Goal: Navigation & Orientation: Find specific page/section

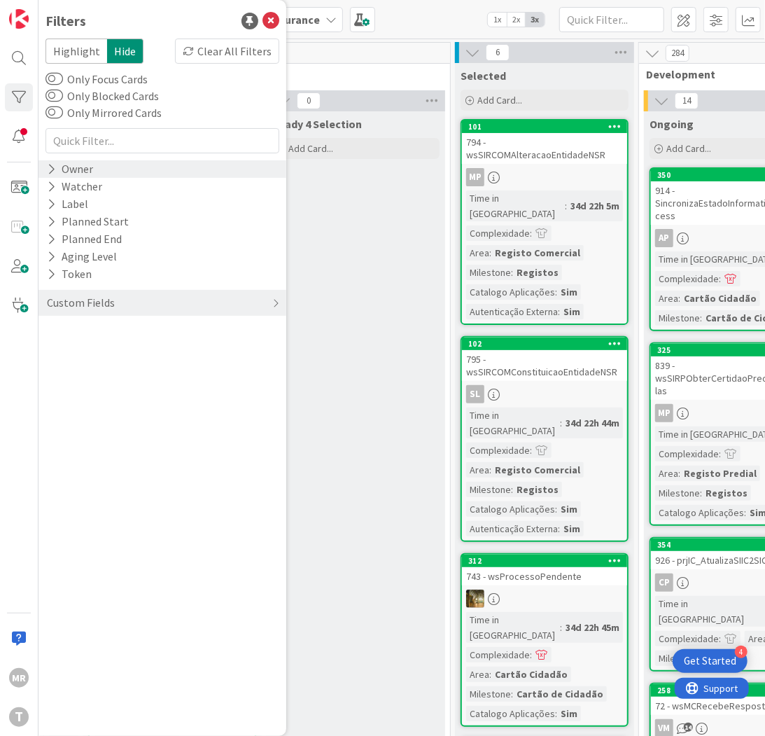
click at [47, 164] on icon at bounding box center [51, 169] width 9 height 12
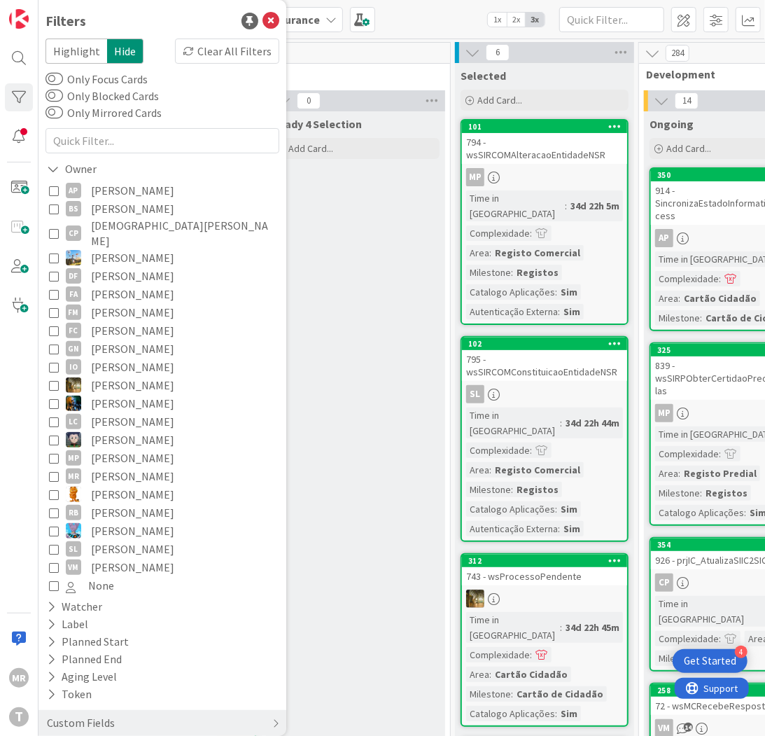
click at [104, 196] on span "[PERSON_NAME]" at bounding box center [132, 190] width 83 height 18
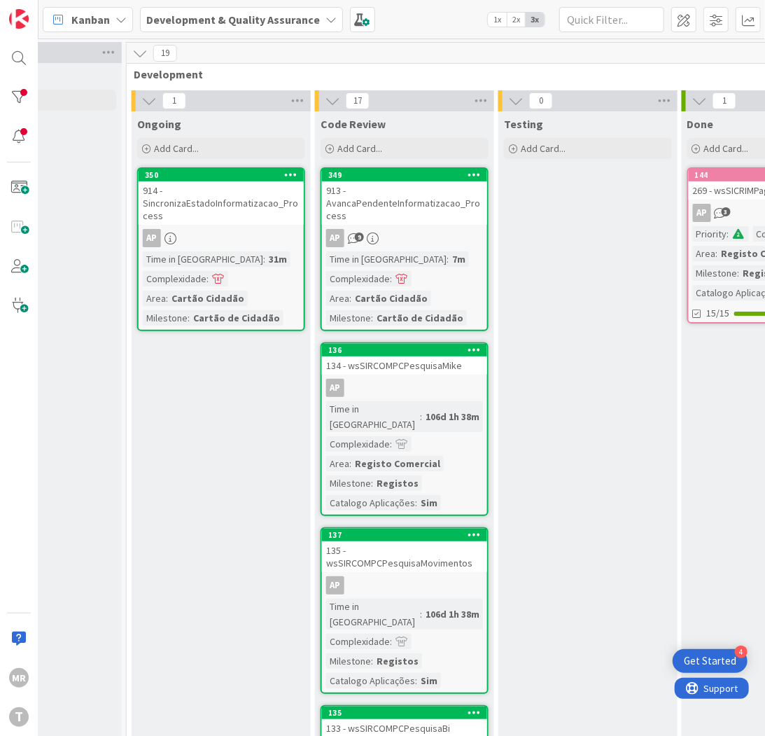
scroll to position [0, 500]
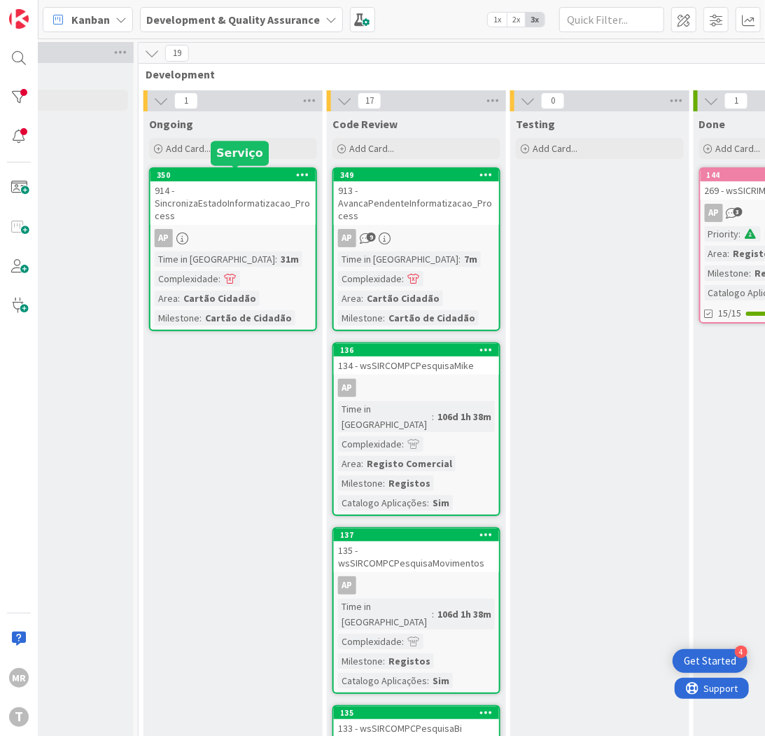
click at [201, 176] on div "350" at bounding box center [236, 175] width 159 height 10
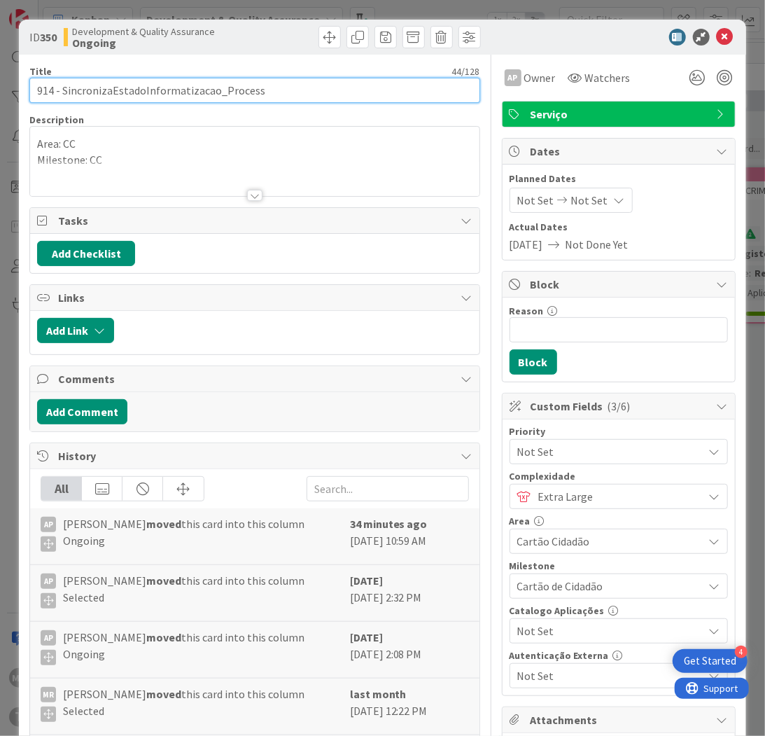
drag, startPoint x: 255, startPoint y: 85, endPoint x: 63, endPoint y: 73, distance: 192.8
click at [63, 73] on div "Title 44 / 128 914 - SincronizaEstadoInformatizacao_Process" at bounding box center [254, 84] width 450 height 38
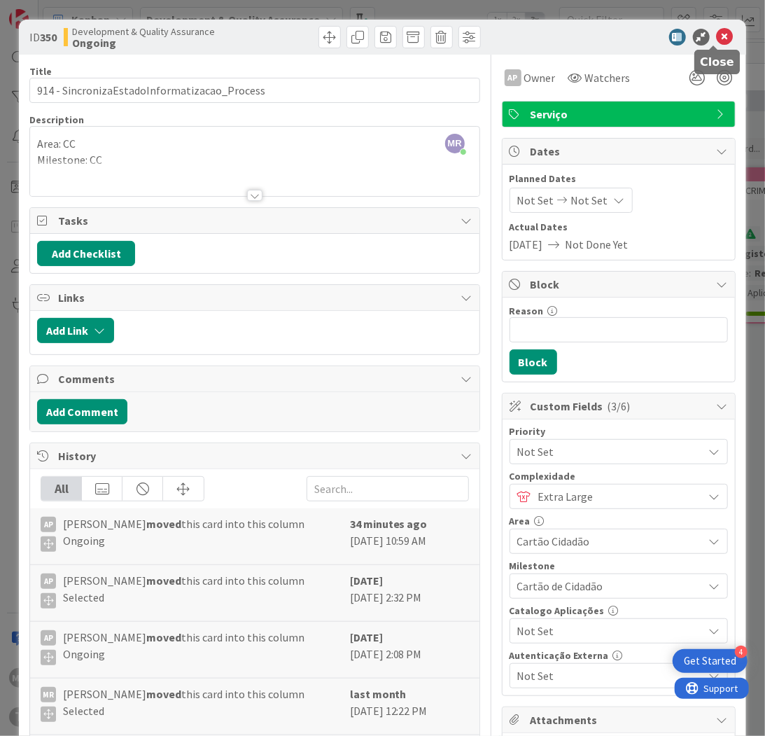
click at [717, 36] on icon at bounding box center [725, 37] width 17 height 17
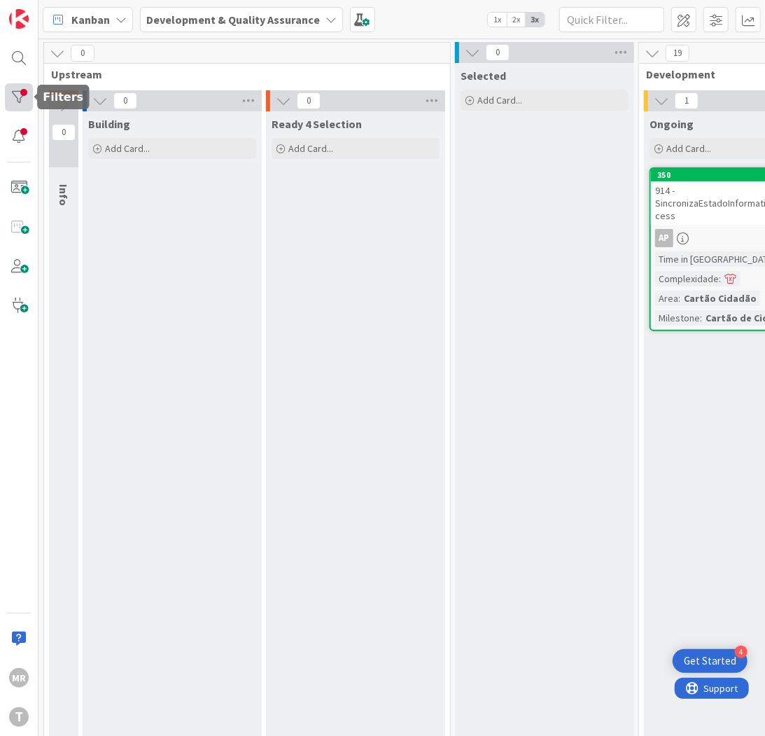
click at [16, 97] on div at bounding box center [19, 97] width 28 height 28
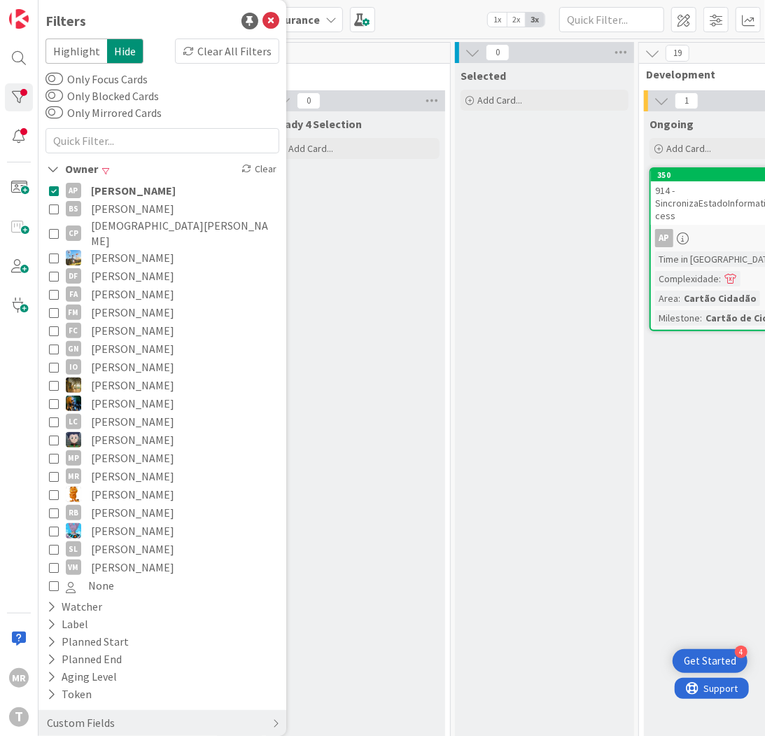
click at [126, 210] on span "[PERSON_NAME]" at bounding box center [132, 208] width 83 height 18
click at [129, 187] on span "[PERSON_NAME]" at bounding box center [133, 190] width 85 height 18
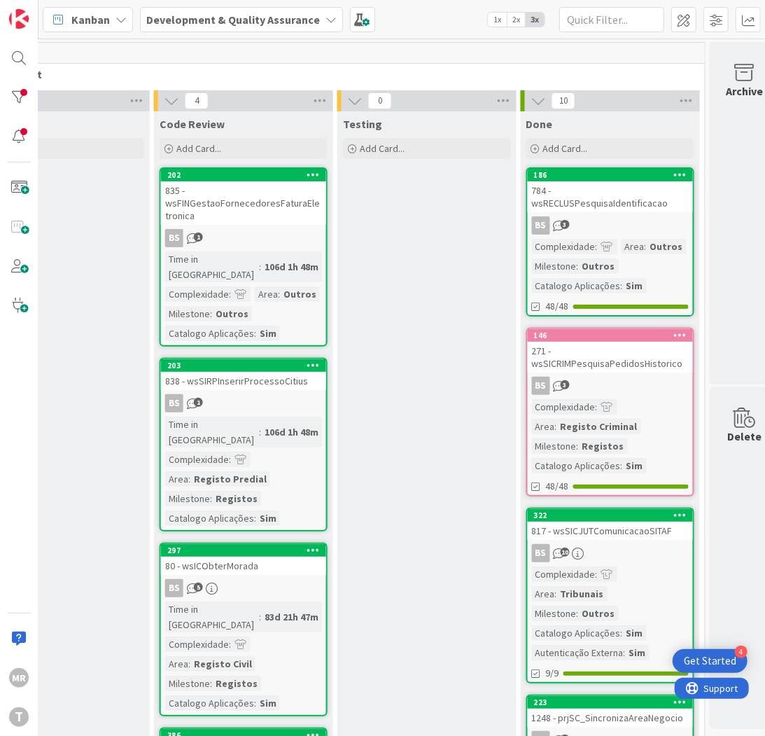
scroll to position [0, 703]
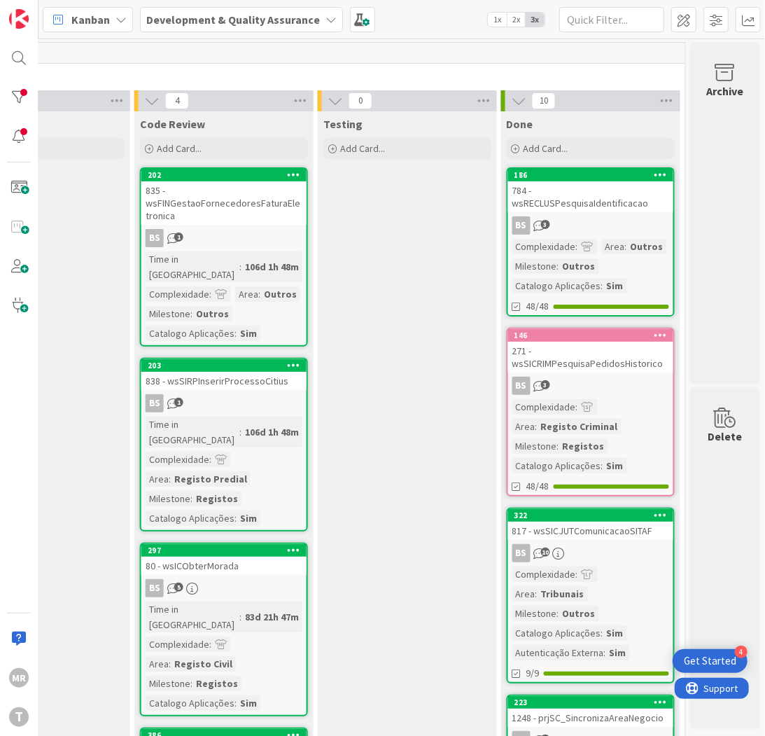
click at [601, 35] on div "Kanban Development & Quality Assurance 1x 2x 3x" at bounding box center [401, 19] width 726 height 38
click at [603, 22] on input "text" at bounding box center [611, 19] width 105 height 25
click at [17, 98] on div at bounding box center [19, 97] width 28 height 28
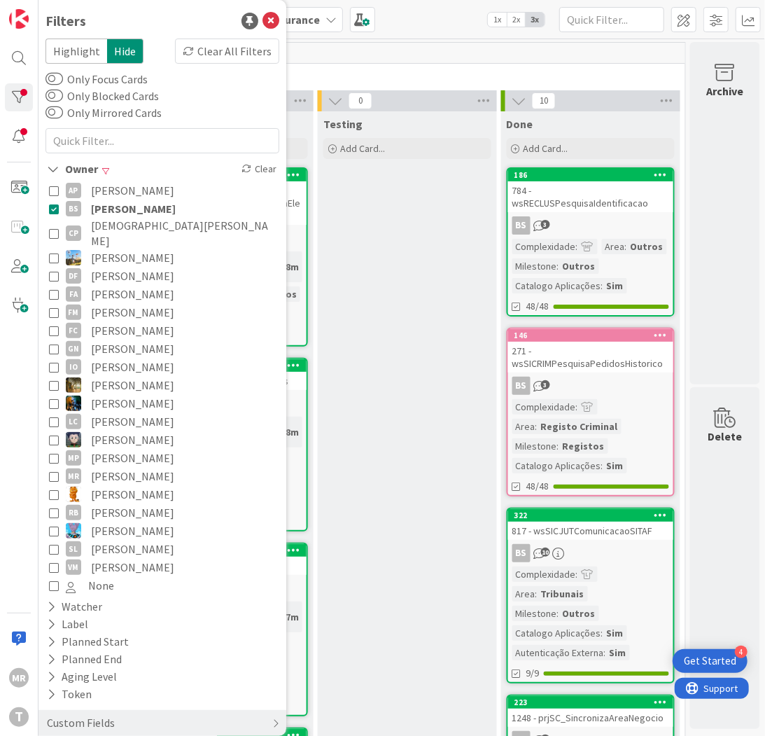
click at [94, 204] on span "[PERSON_NAME]" at bounding box center [133, 208] width 85 height 18
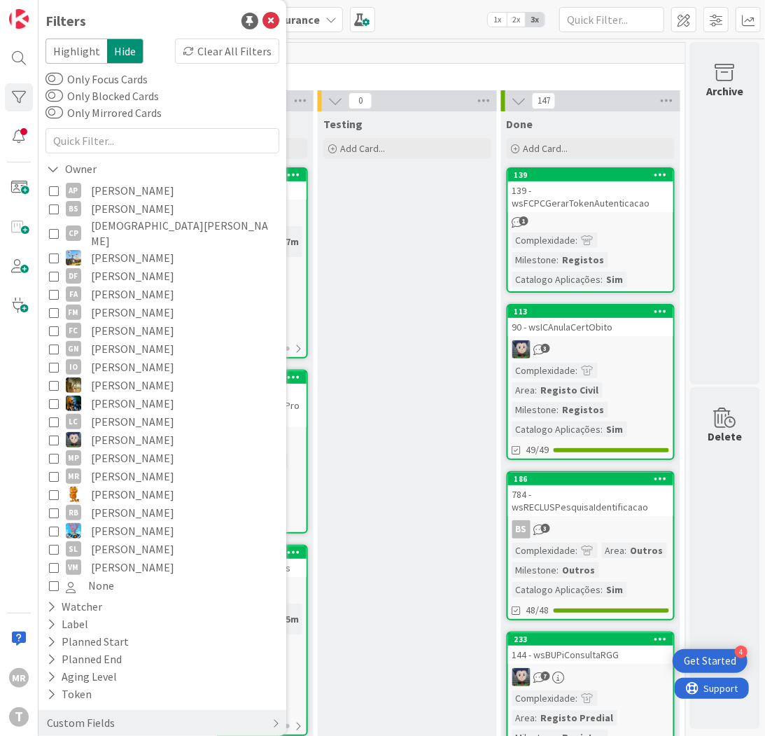
click at [596, 31] on div "Kanban Development & Quality Assurance 1x 2x 3x" at bounding box center [401, 19] width 726 height 38
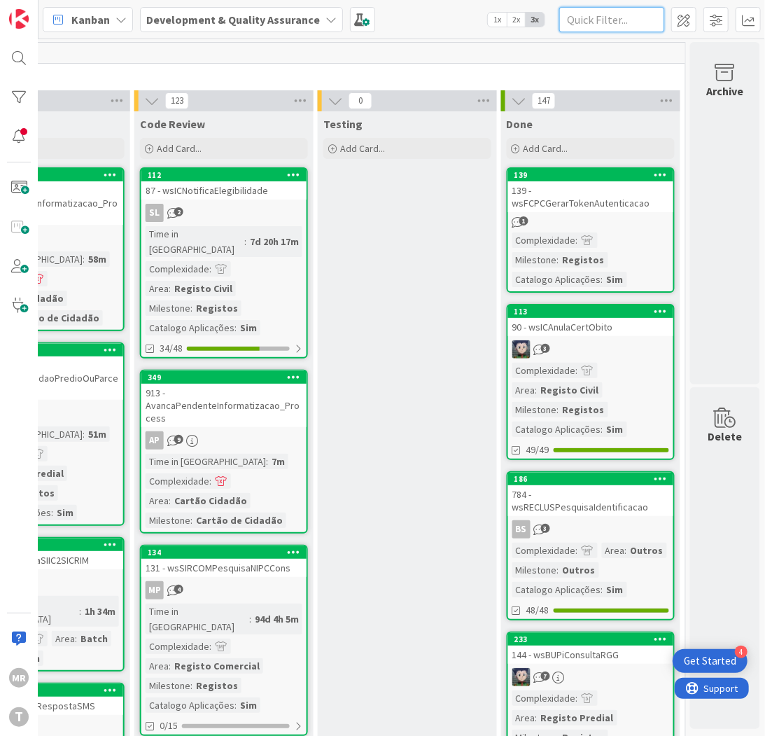
click at [598, 26] on input "text" at bounding box center [611, 19] width 105 height 25
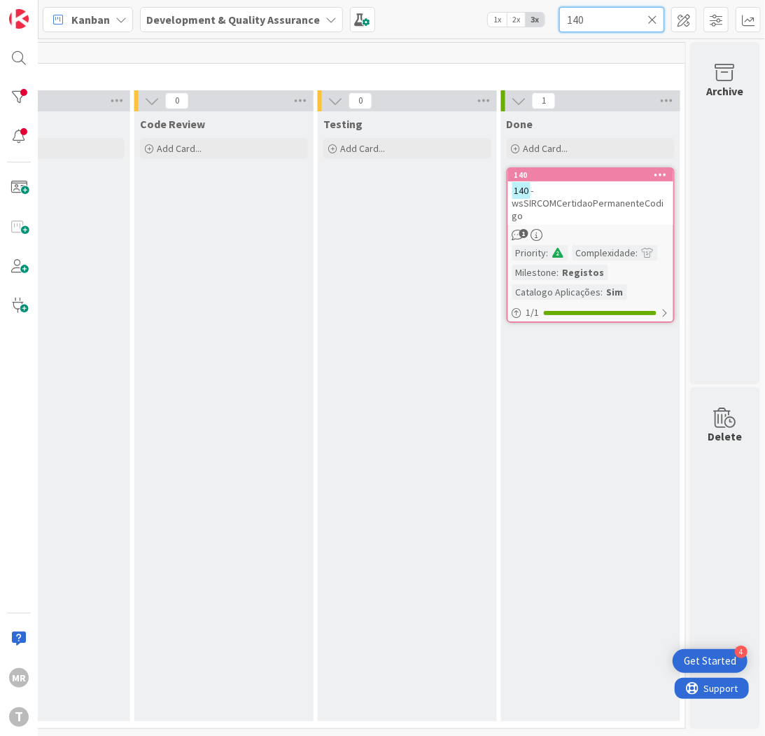
drag, startPoint x: 600, startPoint y: 14, endPoint x: 507, endPoint y: 10, distance: 92.5
click at [512, 10] on div "Kanban Development & Quality Assurance 1x 2x 3x 140" at bounding box center [401, 19] width 726 height 38
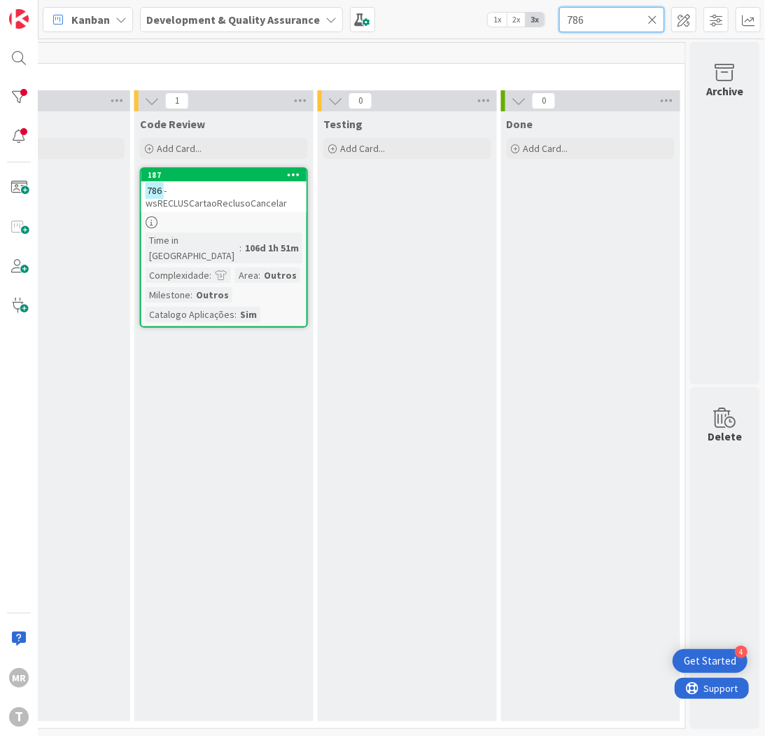
drag, startPoint x: 556, startPoint y: 14, endPoint x: 473, endPoint y: 16, distance: 83.3
click at [492, 14] on div "Kanban Development & Quality Assurance 1x 2x 3x 786" at bounding box center [401, 19] width 726 height 38
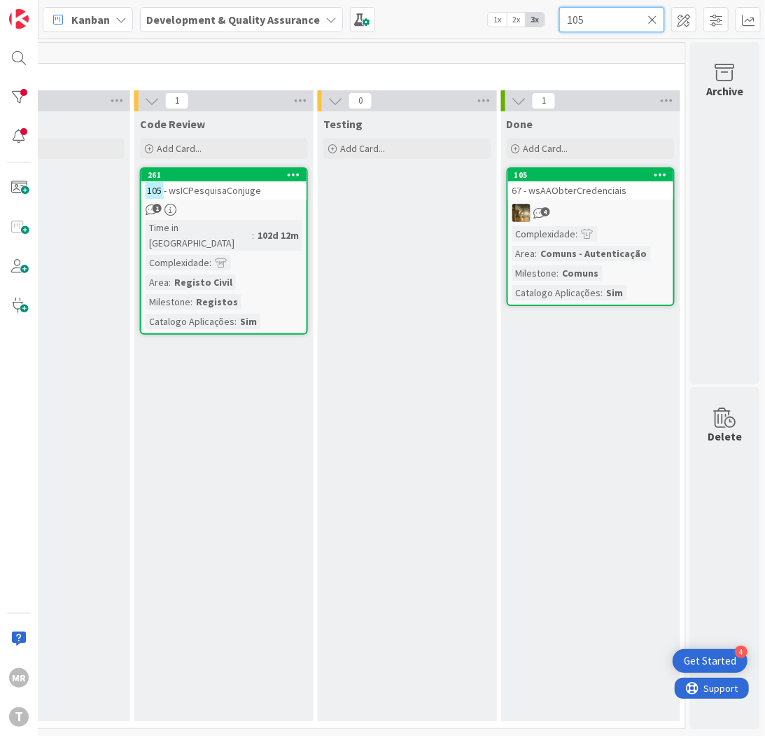
drag, startPoint x: 599, startPoint y: 22, endPoint x: 532, endPoint y: 18, distance: 67.3
click at [538, 18] on div "Kanban Development & Quality Assurance 1x 2x 3x 105" at bounding box center [401, 19] width 726 height 38
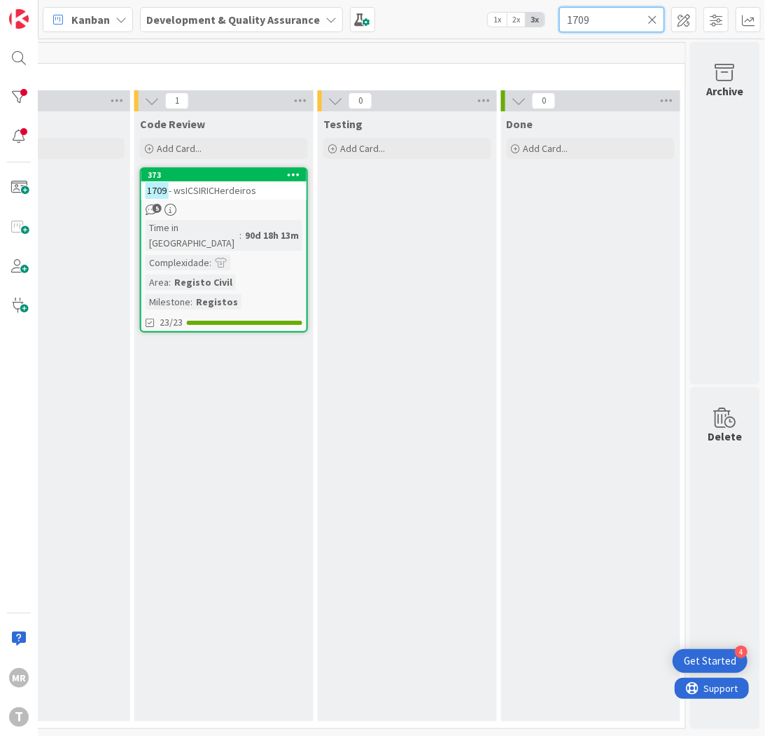
drag, startPoint x: 611, startPoint y: 23, endPoint x: 464, endPoint y: 11, distance: 147.5
click at [465, 11] on div "Kanban Development & Quality Assurance 1x 2x 3x 1709" at bounding box center [401, 19] width 726 height 38
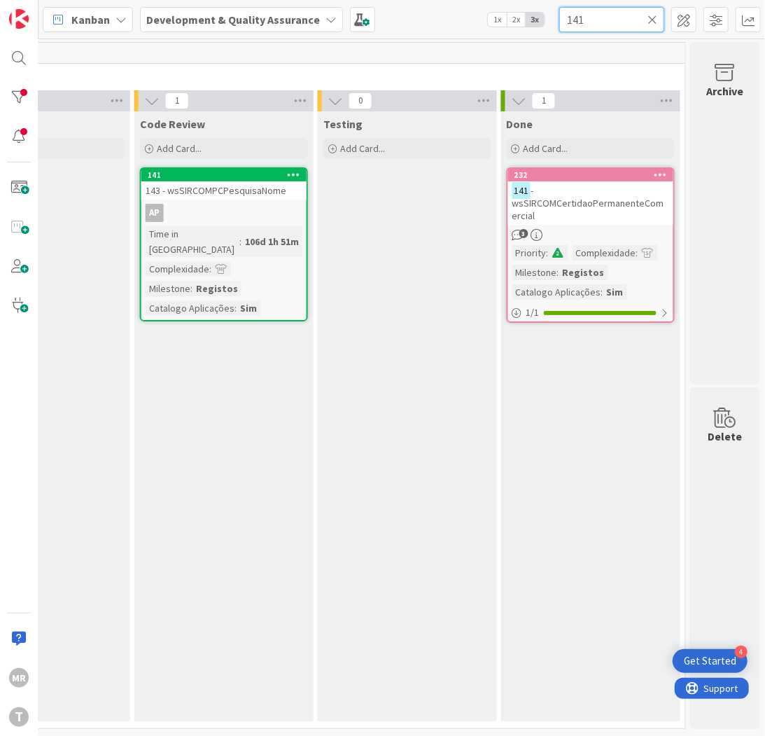
type input "141"
click at [653, 20] on icon at bounding box center [652, 19] width 10 height 13
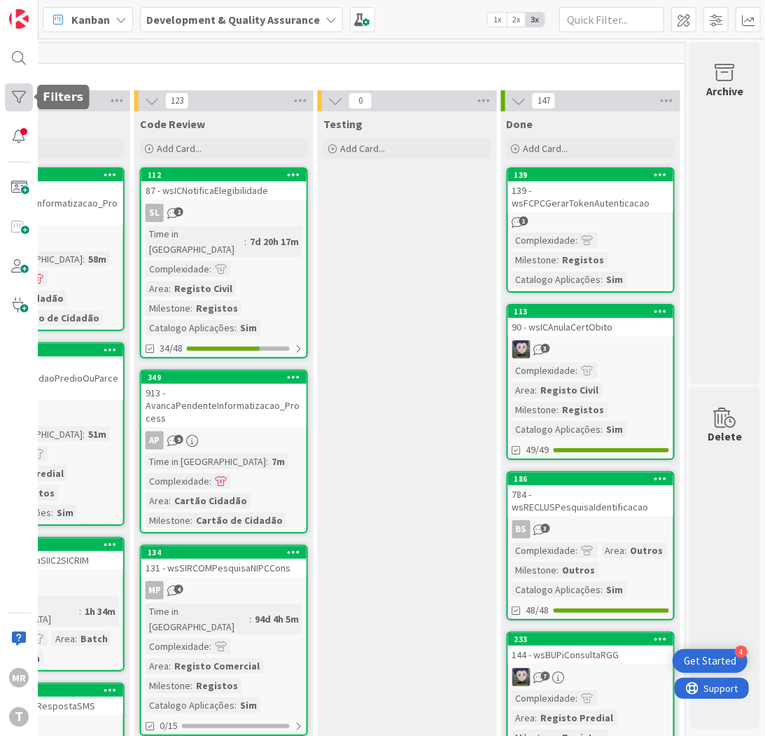
click at [16, 94] on div at bounding box center [19, 97] width 28 height 28
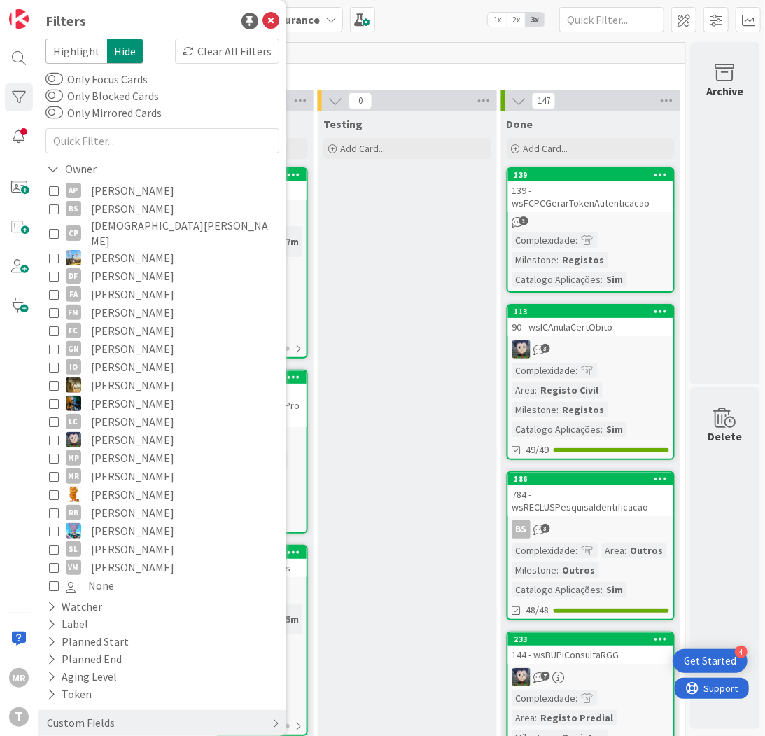
click at [108, 208] on span "[PERSON_NAME]" at bounding box center [132, 208] width 83 height 18
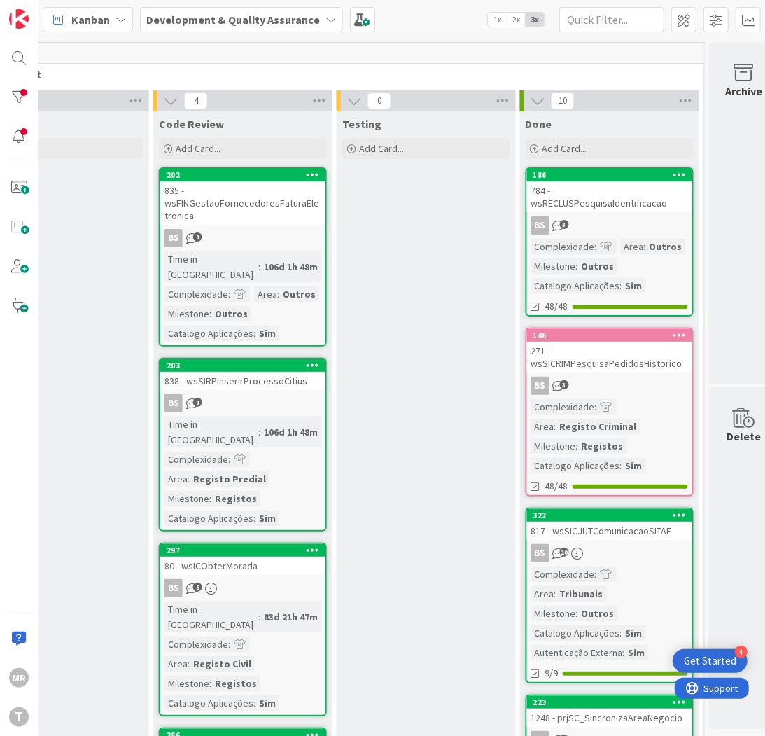
scroll to position [0, 677]
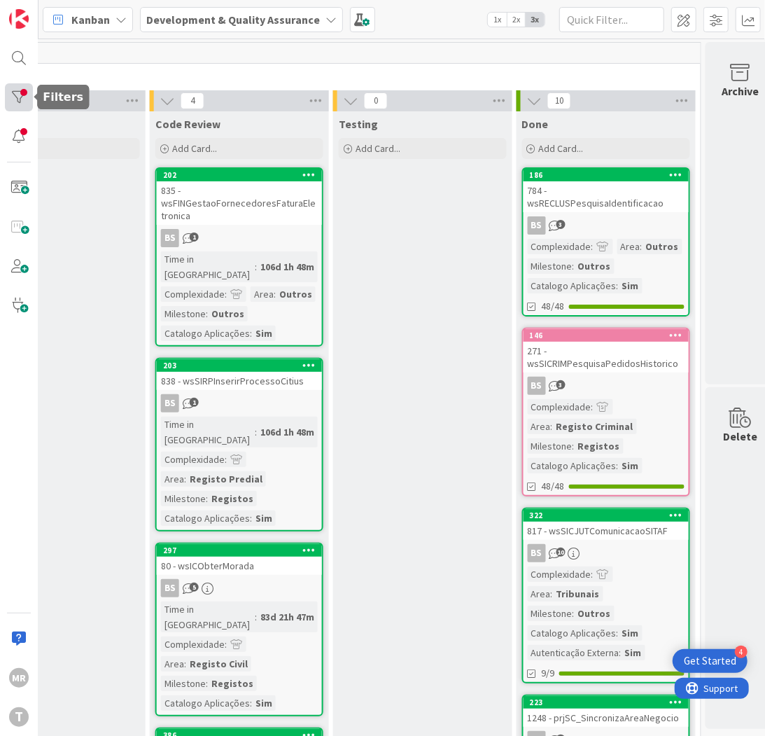
click at [28, 94] on div at bounding box center [19, 97] width 28 height 28
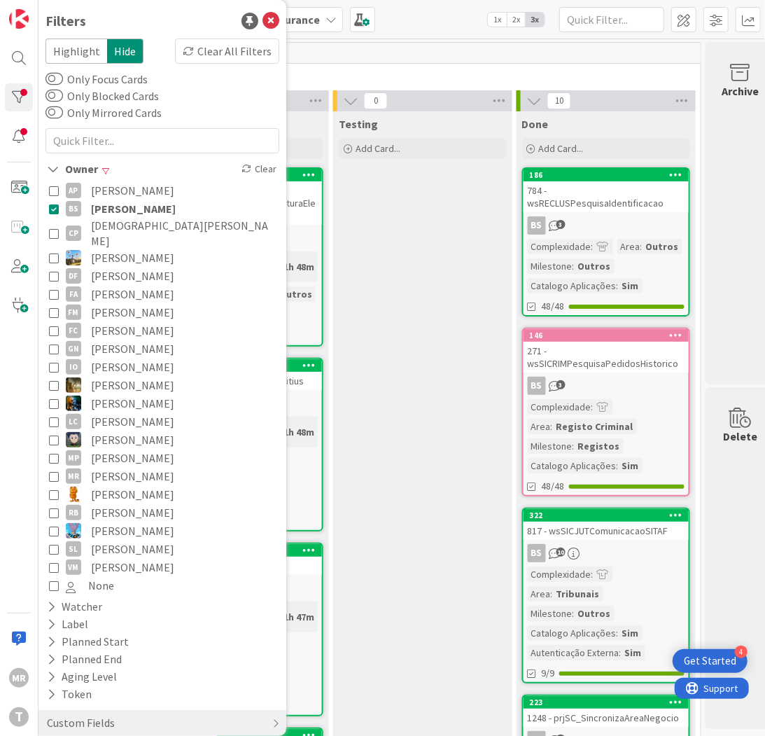
click at [106, 226] on span "[DEMOGRAPHIC_DATA][PERSON_NAME]" at bounding box center [183, 233] width 185 height 31
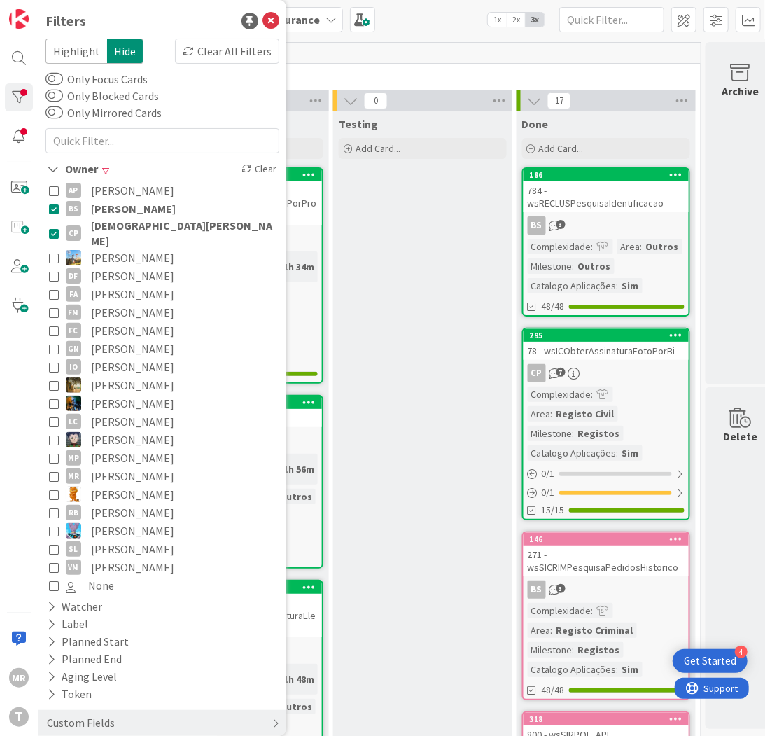
click at [123, 207] on span "[PERSON_NAME]" at bounding box center [133, 208] width 85 height 18
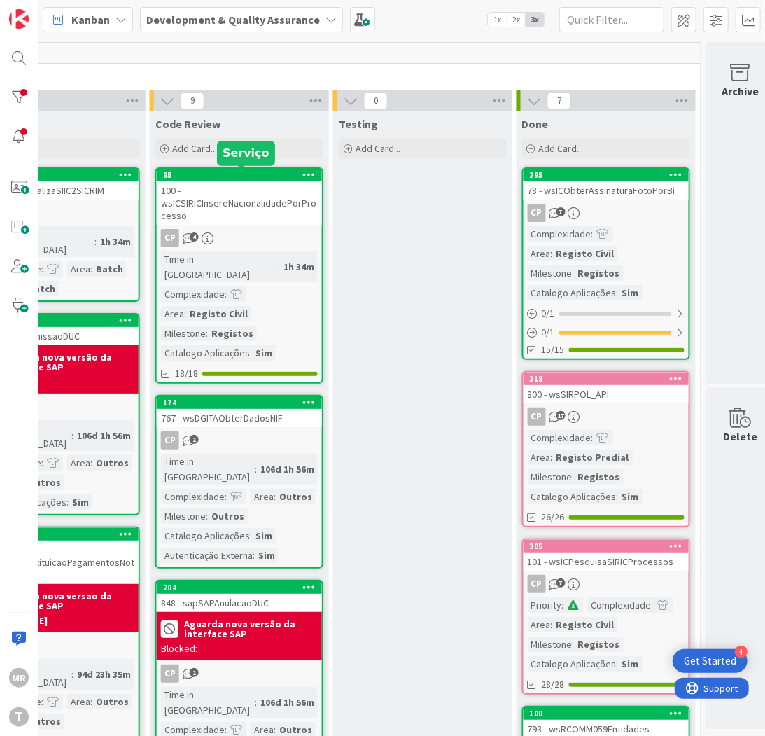
click at [223, 174] on div "95" at bounding box center [242, 175] width 159 height 10
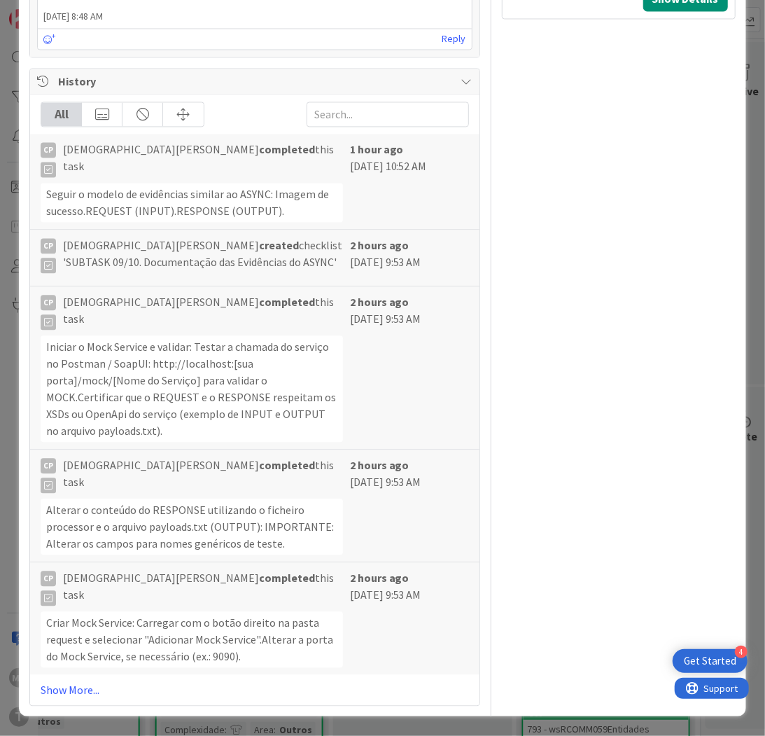
scroll to position [1290, 0]
click at [74, 681] on link "Show More..." at bounding box center [255, 689] width 428 height 17
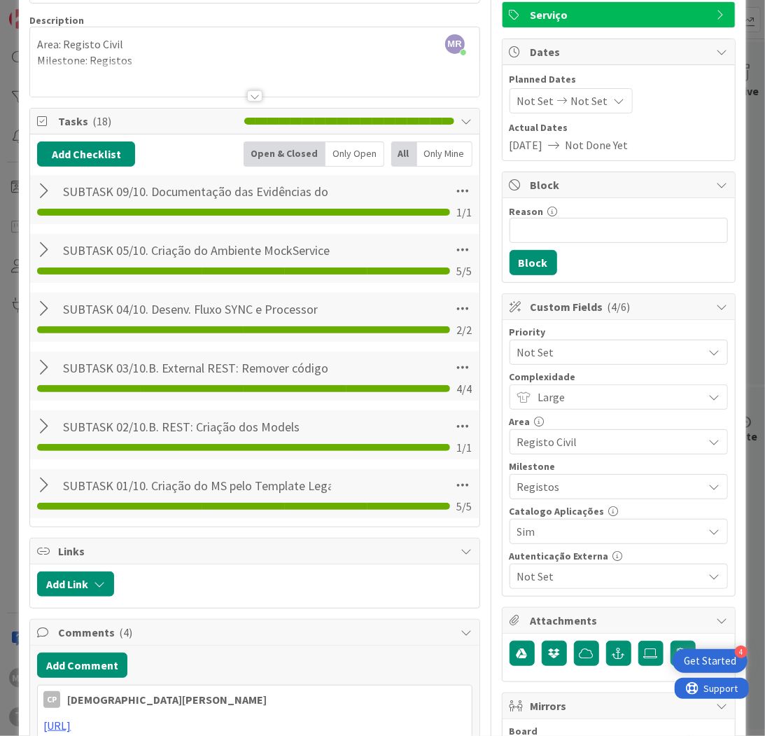
scroll to position [0, 0]
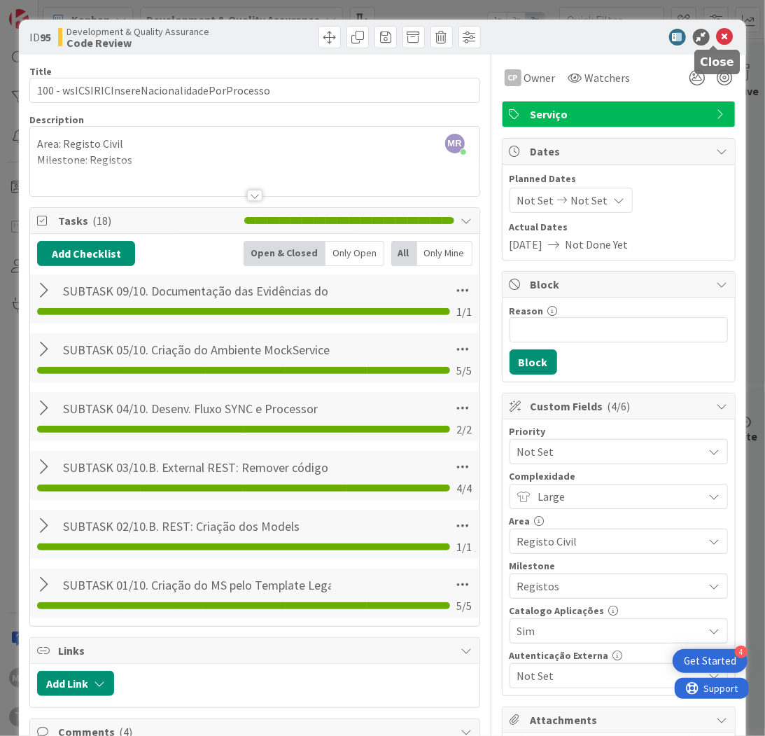
click at [717, 37] on icon at bounding box center [725, 37] width 17 height 17
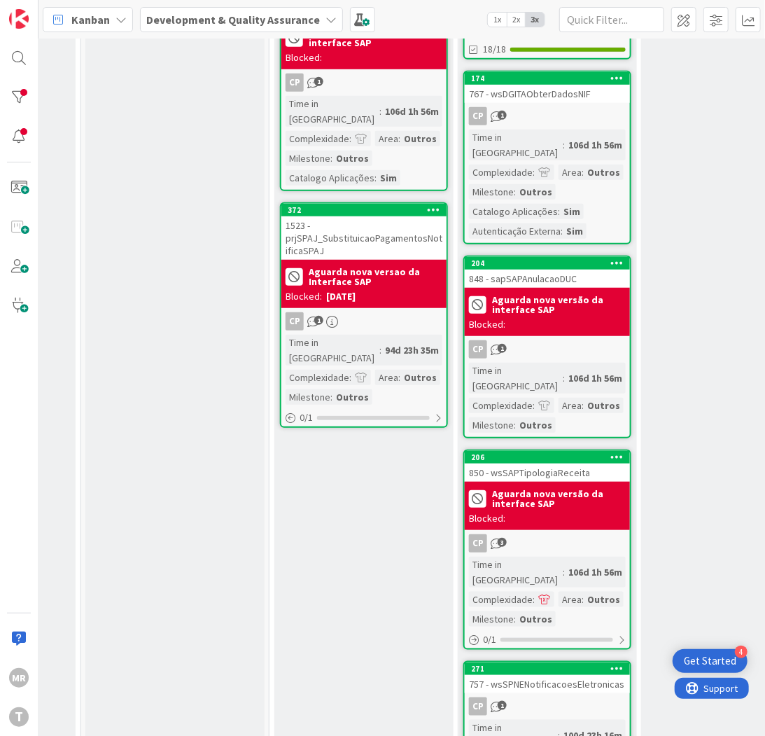
scroll to position [0, 370]
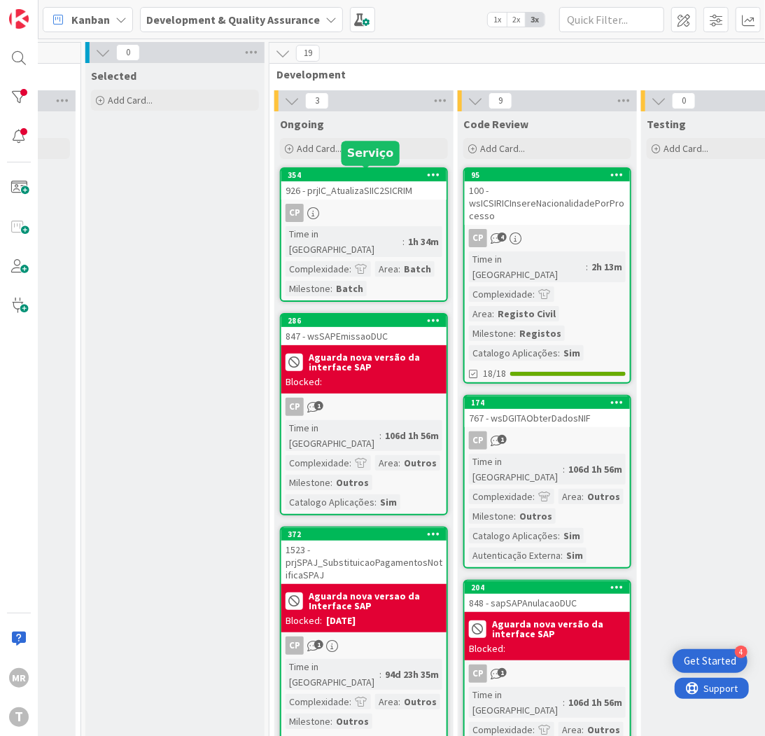
click at [356, 177] on div "354" at bounding box center [367, 175] width 159 height 10
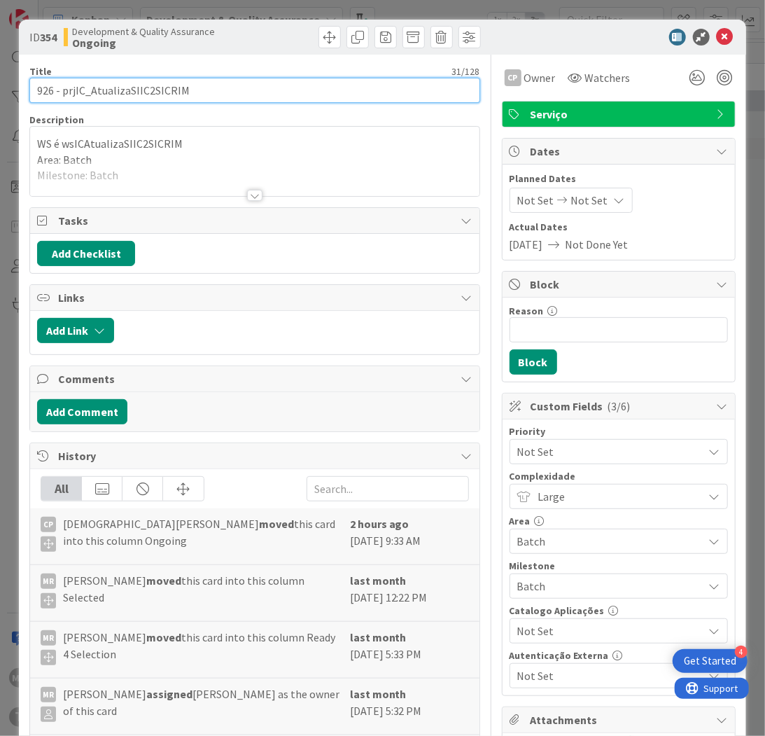
drag, startPoint x: 201, startPoint y: 81, endPoint x: 62, endPoint y: 85, distance: 139.3
click at [62, 85] on input "926 - prjIC_AtualizaSIIC2SICRIM" at bounding box center [254, 90] width 450 height 25
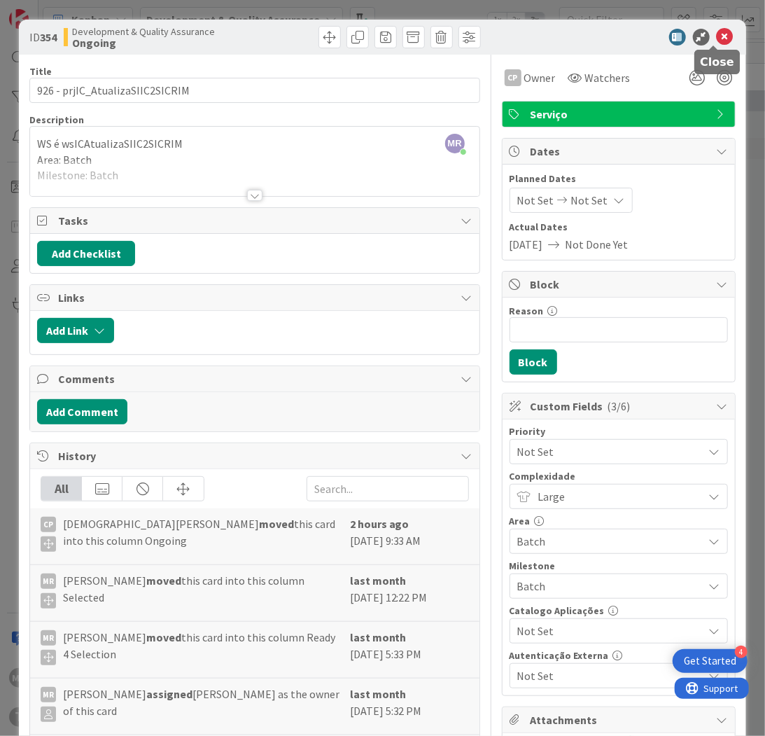
click at [719, 37] on icon at bounding box center [725, 37] width 17 height 17
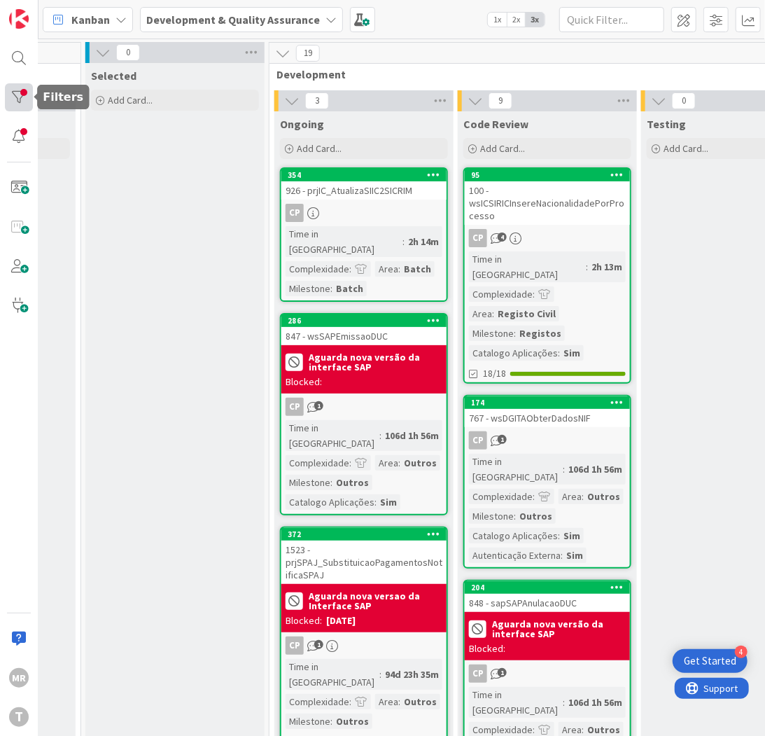
click at [15, 106] on div at bounding box center [19, 97] width 28 height 28
